Goal: Book appointment/travel/reservation

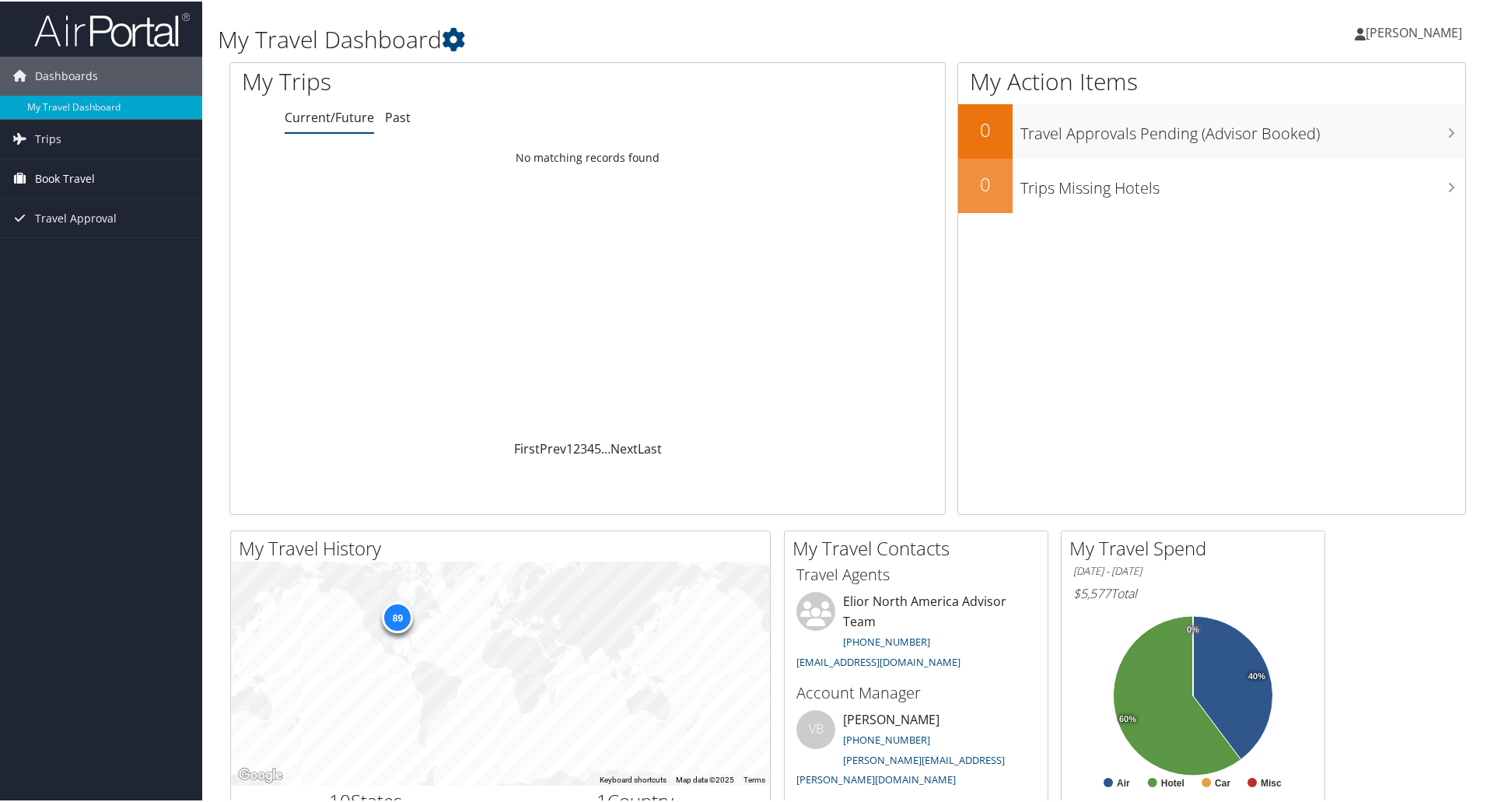
click at [110, 181] on link "Book Travel" at bounding box center [101, 177] width 202 height 39
click at [49, 253] on link "Book/Manage Online Trips" at bounding box center [101, 254] width 202 height 23
click at [80, 170] on span "Book Travel" at bounding box center [65, 177] width 60 height 39
click at [78, 168] on span "Book Travel" at bounding box center [65, 177] width 60 height 39
click at [95, 263] on link "Book/Manage Online Trips" at bounding box center [101, 254] width 202 height 23
